Goal: Entertainment & Leisure: Consume media (video, audio)

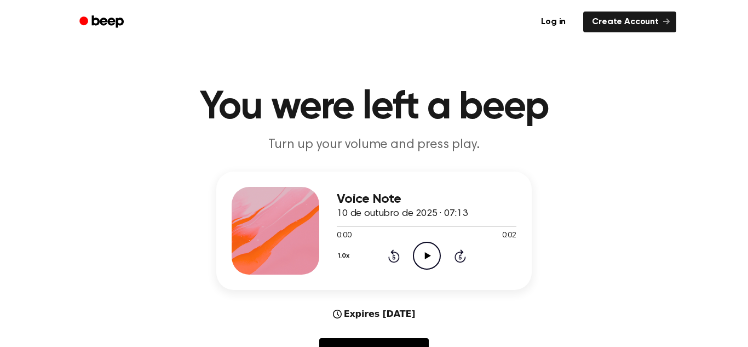
click at [416, 260] on icon "Play Audio" at bounding box center [427, 255] width 28 height 28
click at [426, 266] on icon "Play Audio" at bounding box center [427, 255] width 28 height 28
